Goal: Task Accomplishment & Management: Manage account settings

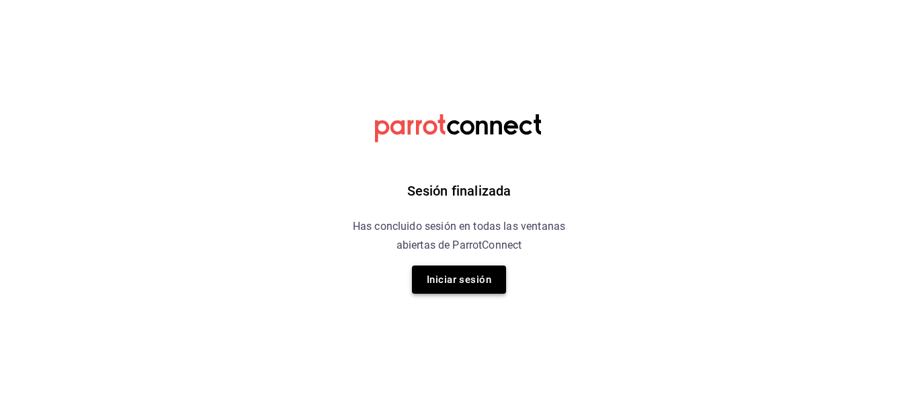
click at [437, 279] on button "Iniciar sesión" at bounding box center [459, 279] width 94 height 28
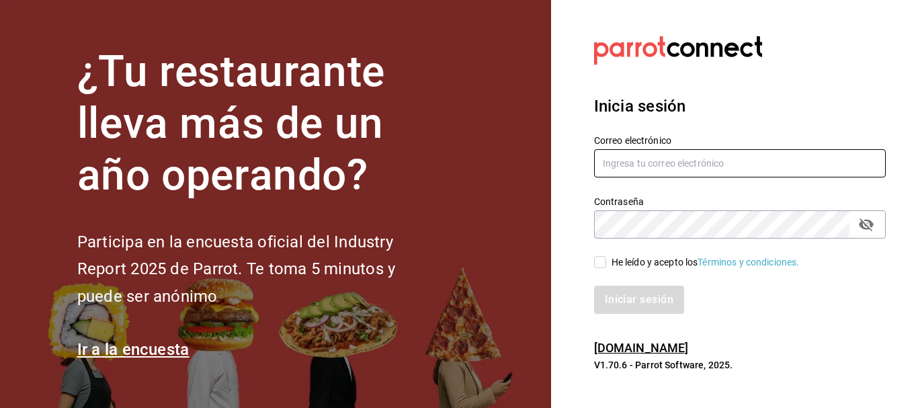
type input "5cincopizza@gmail.com"
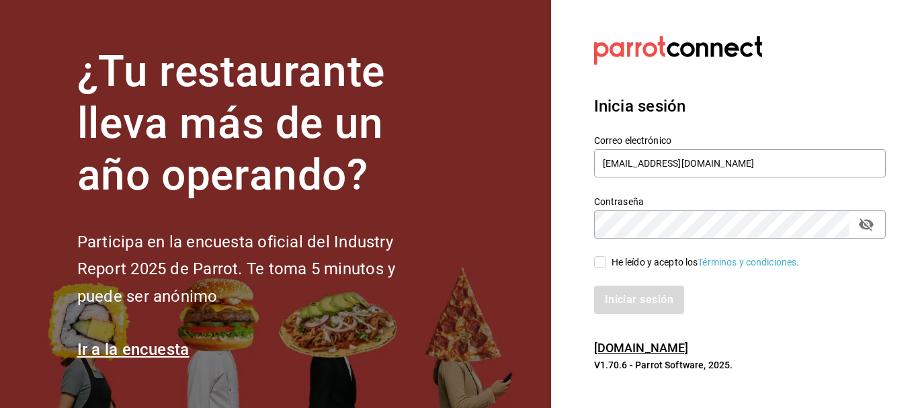
click at [599, 263] on input "He leído y acepto los Términos y condiciones." at bounding box center [600, 262] width 12 height 12
checkbox input "true"
click at [613, 292] on button "Iniciar sesión" at bounding box center [639, 299] width 91 height 28
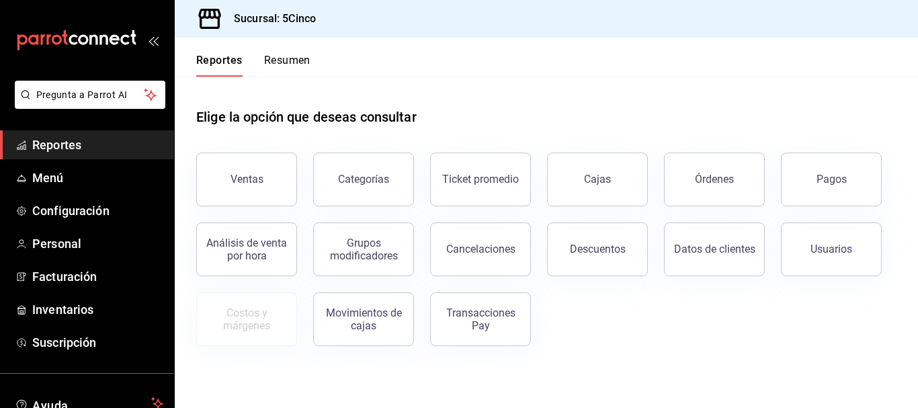
click at [0, 407] on nordpass-portal at bounding box center [0, 408] width 0 height 0
click at [288, 62] on button "Resumen" at bounding box center [287, 65] width 46 height 23
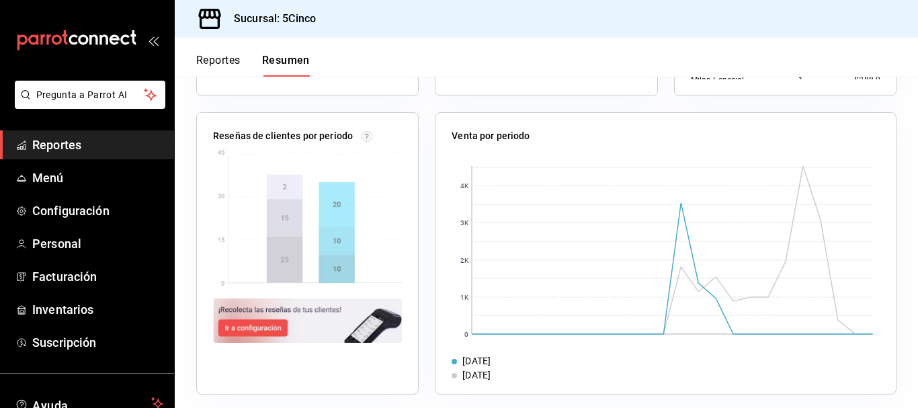
scroll to position [499, 0]
